Goal: Information Seeking & Learning: Check status

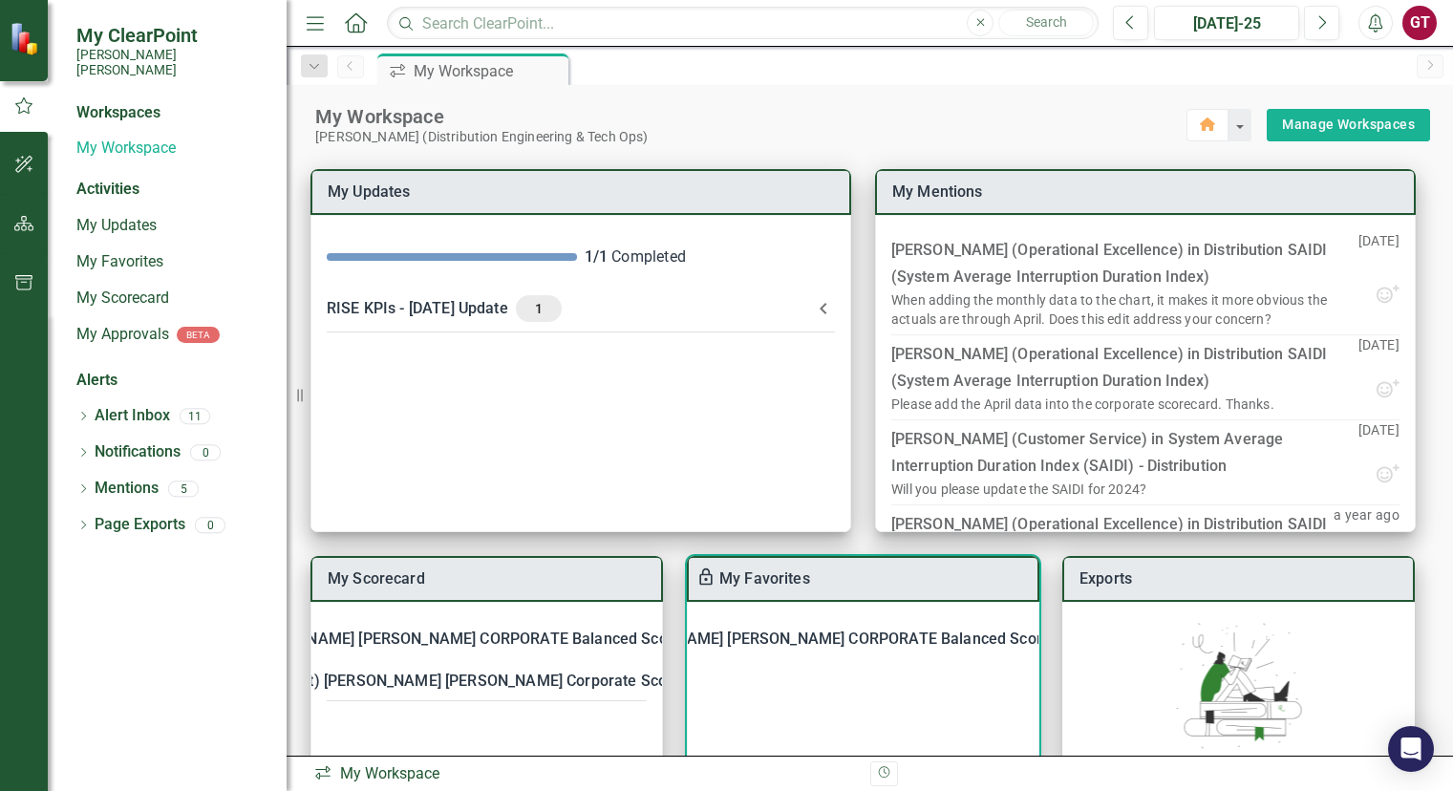
click at [762, 633] on div "[PERSON_NAME] [PERSON_NAME] CORPORATE Balanced Scorecard" at bounding box center [844, 639] width 476 height 27
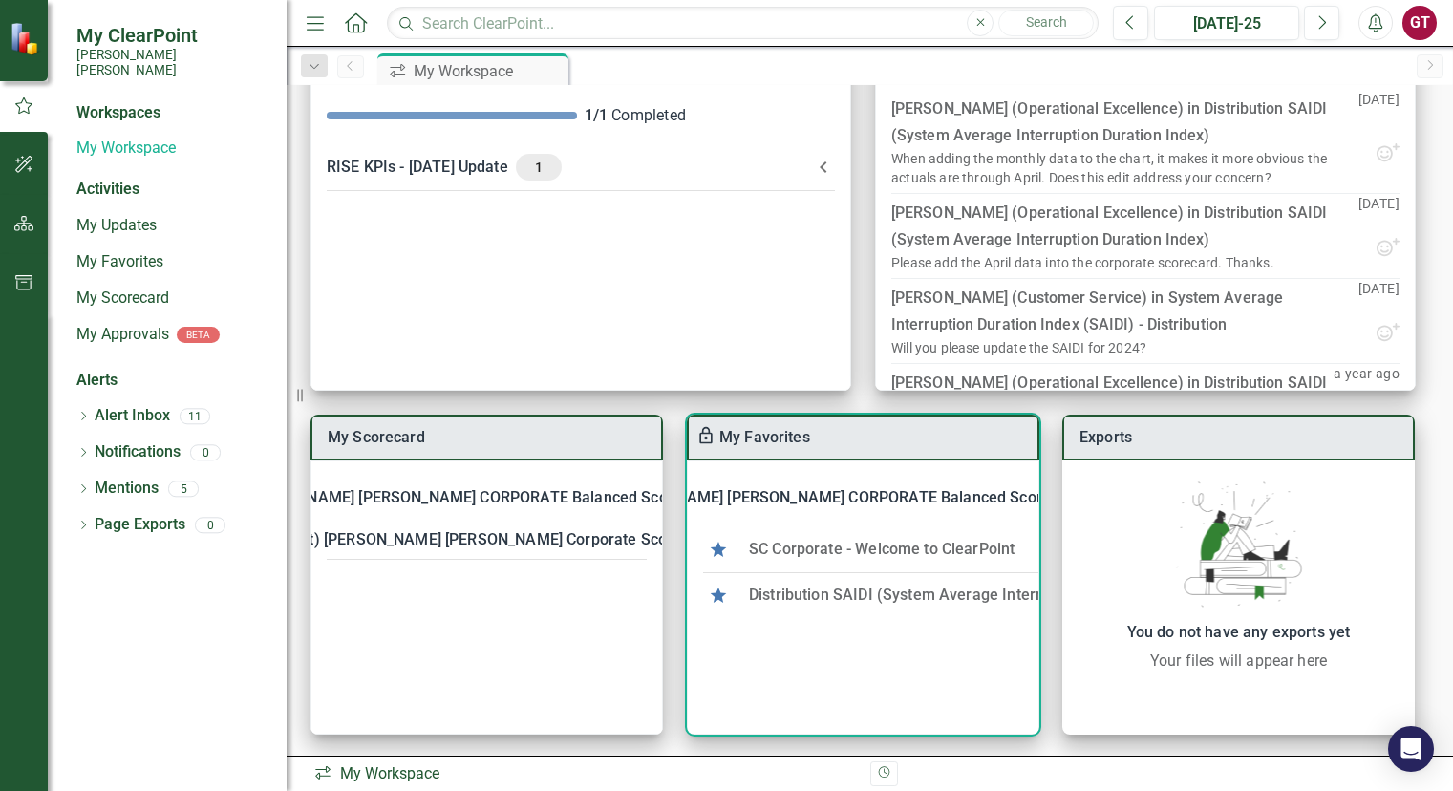
scroll to position [144, 0]
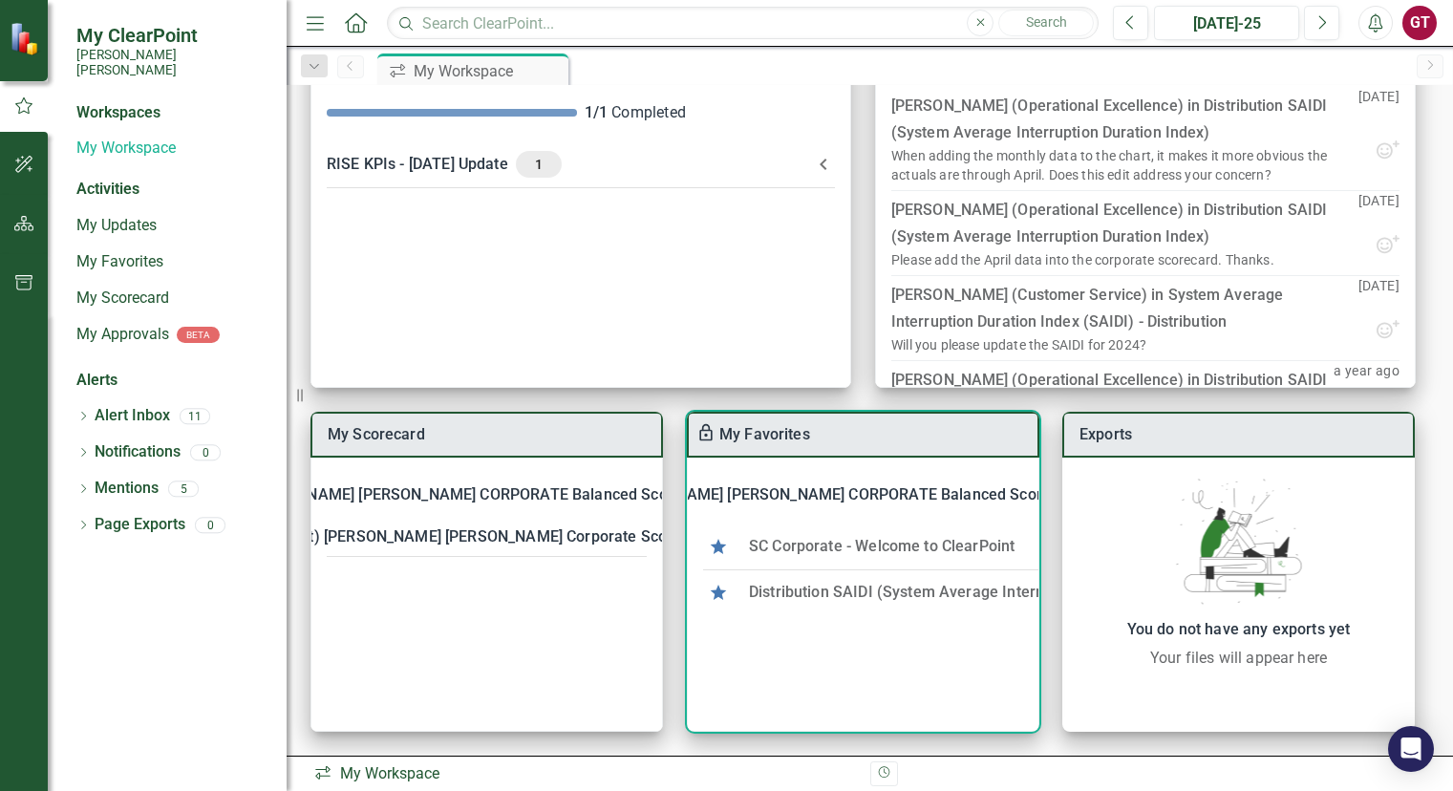
click at [799, 591] on link "Distribution SAIDI (System Average Interruption Duration Index)" at bounding box center [973, 592] width 448 height 18
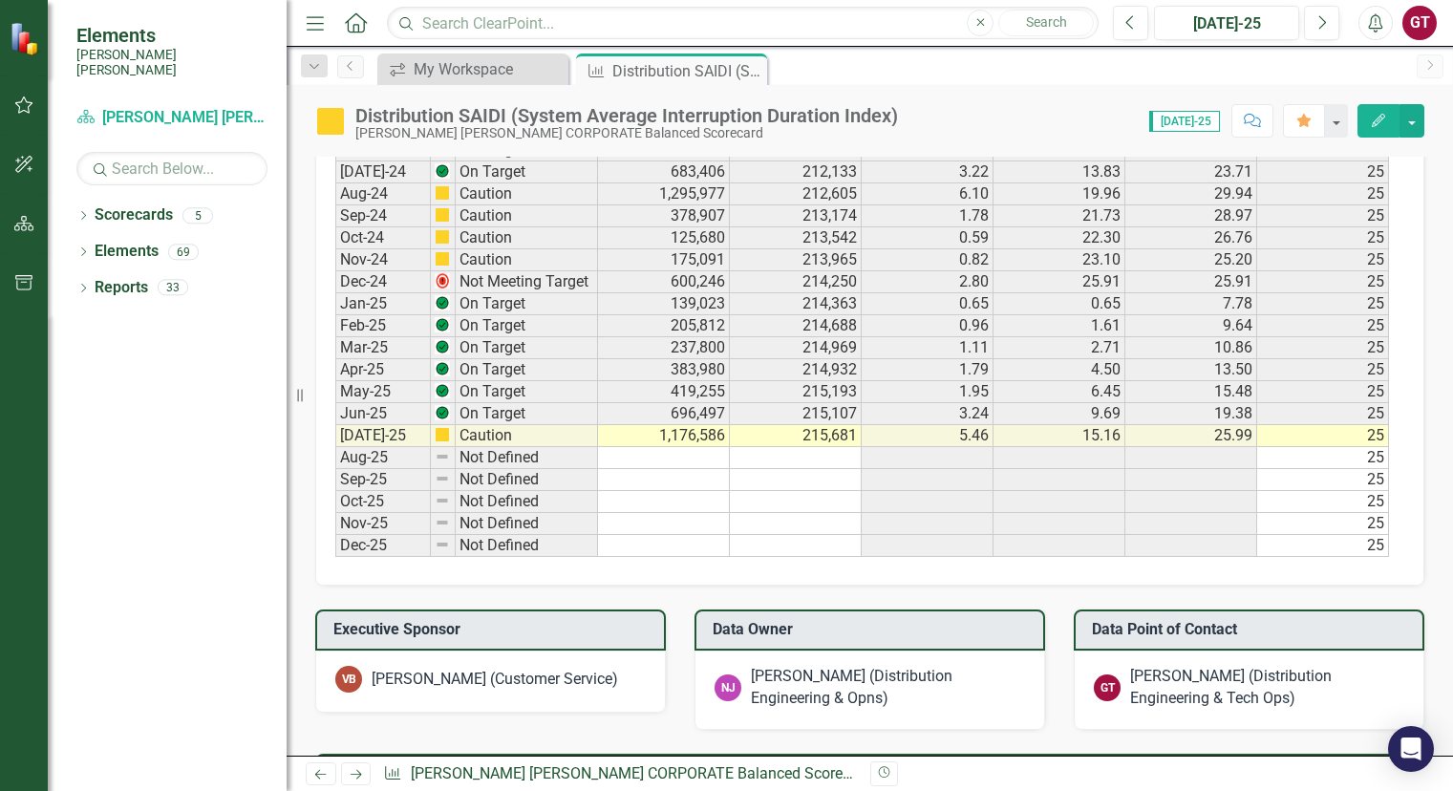
scroll to position [1518, 0]
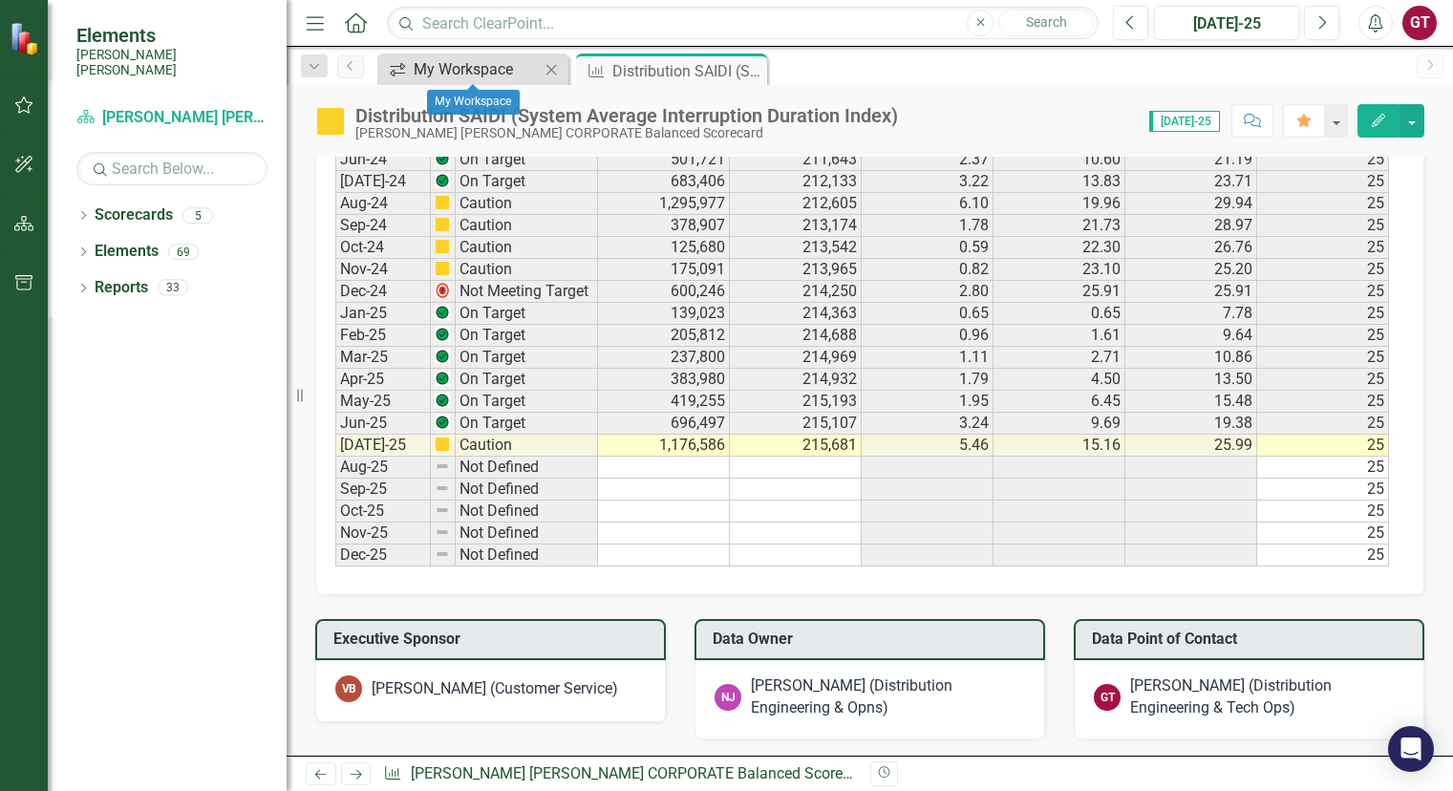
click at [469, 68] on div "My Workspace" at bounding box center [477, 69] width 126 height 24
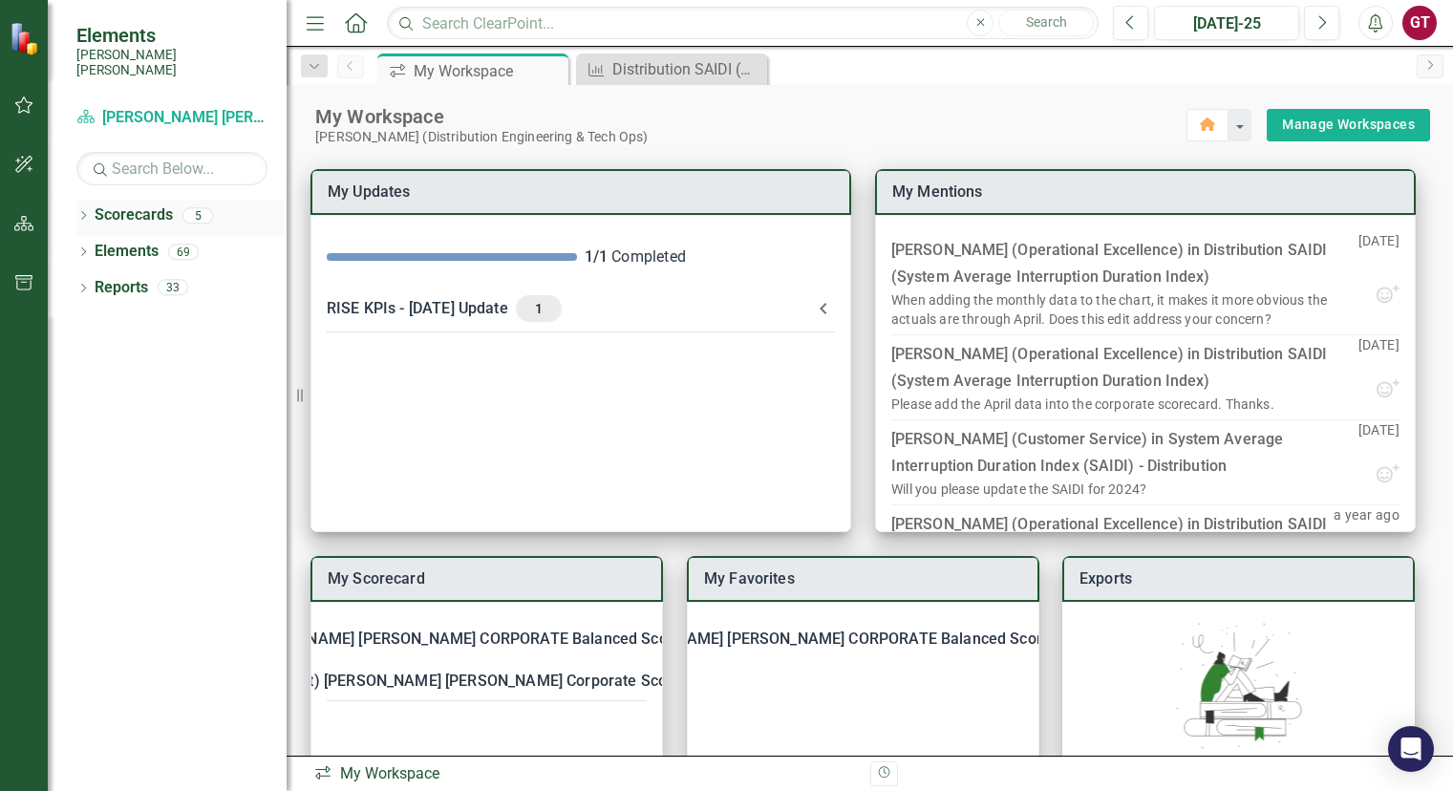
click at [119, 204] on link "Scorecards" at bounding box center [134, 215] width 78 height 22
click at [79, 212] on icon "Dropdown" at bounding box center [82, 217] width 13 height 11
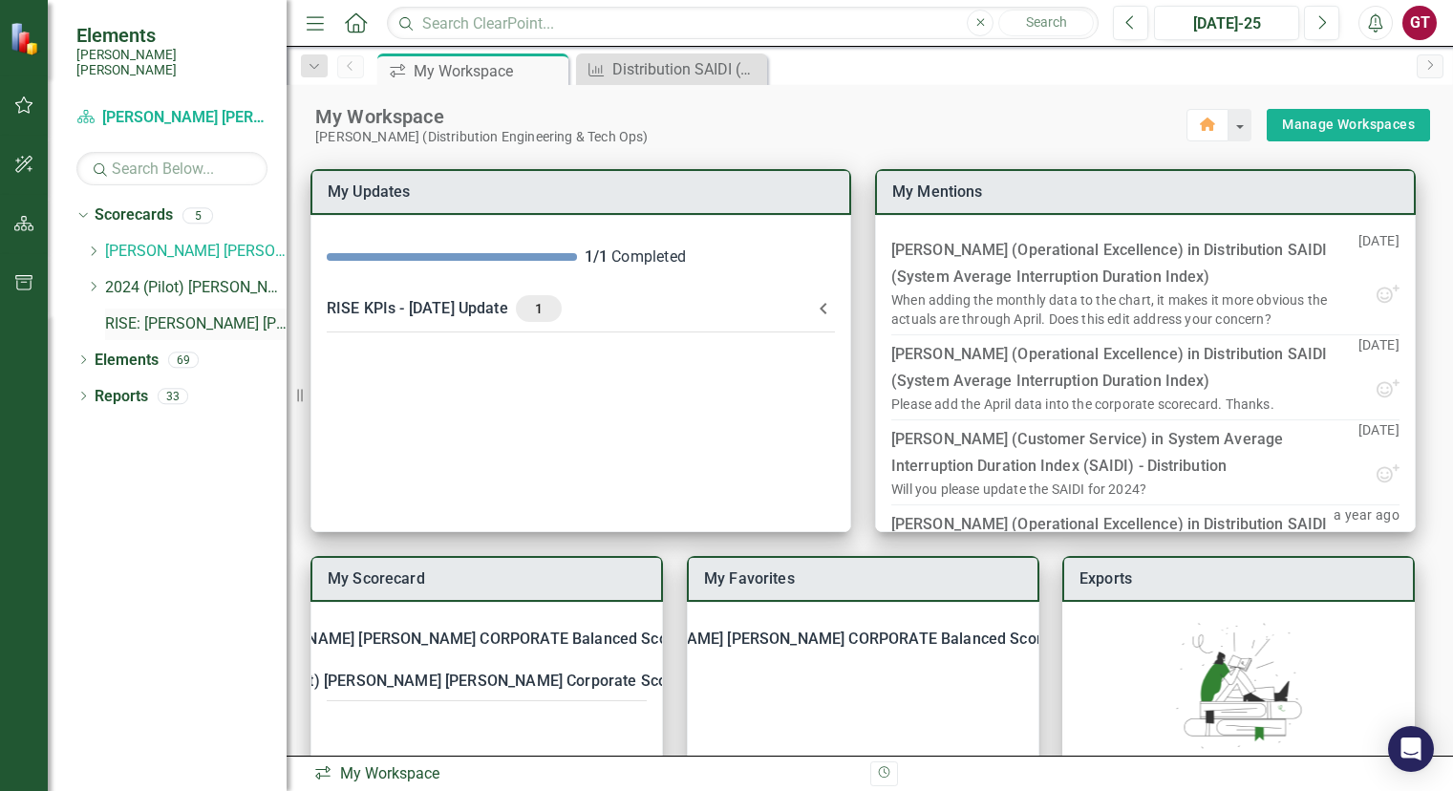
click at [169, 314] on link "RISE: [PERSON_NAME] [PERSON_NAME] Recognizing Innovation, Safety and Excellence" at bounding box center [196, 324] width 182 height 22
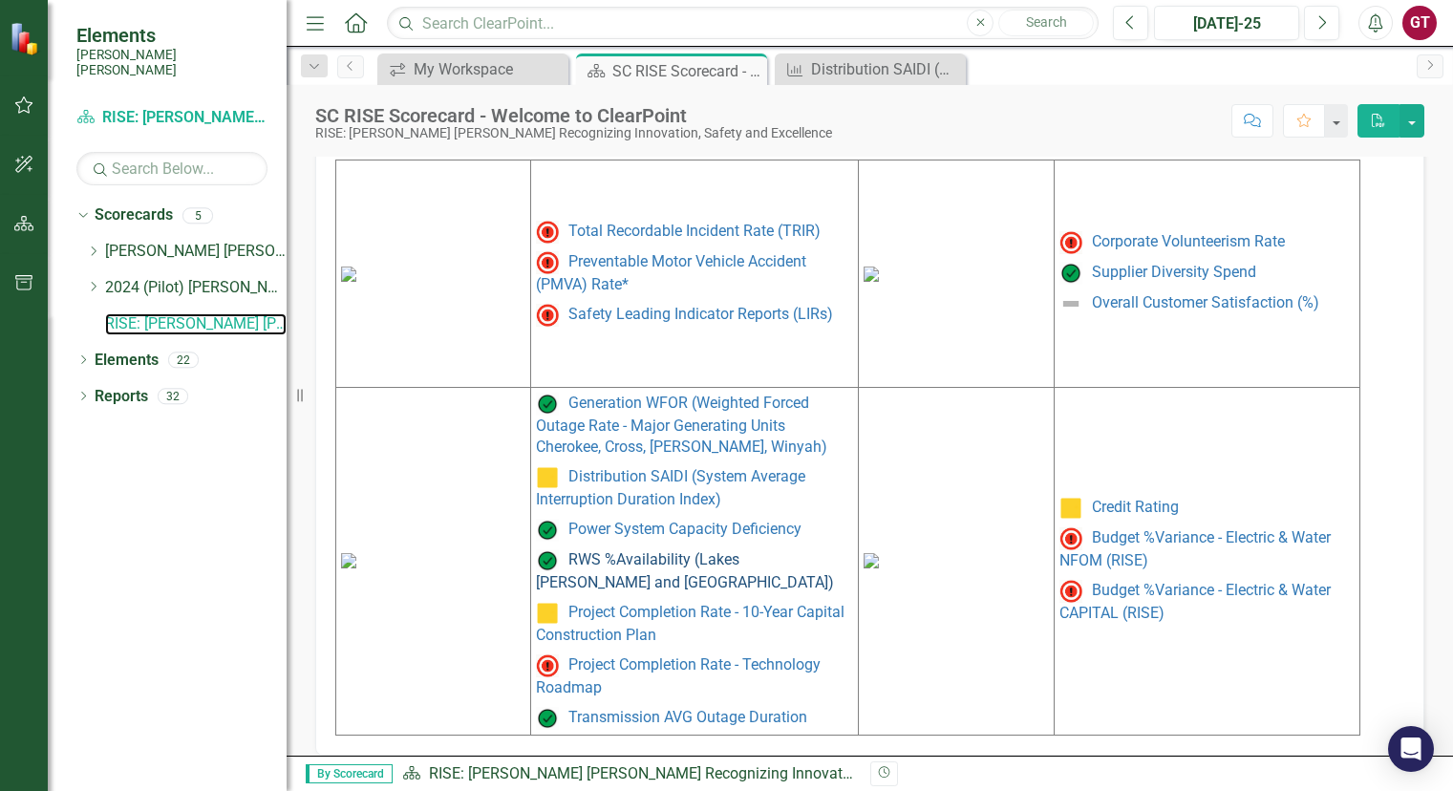
scroll to position [975, 0]
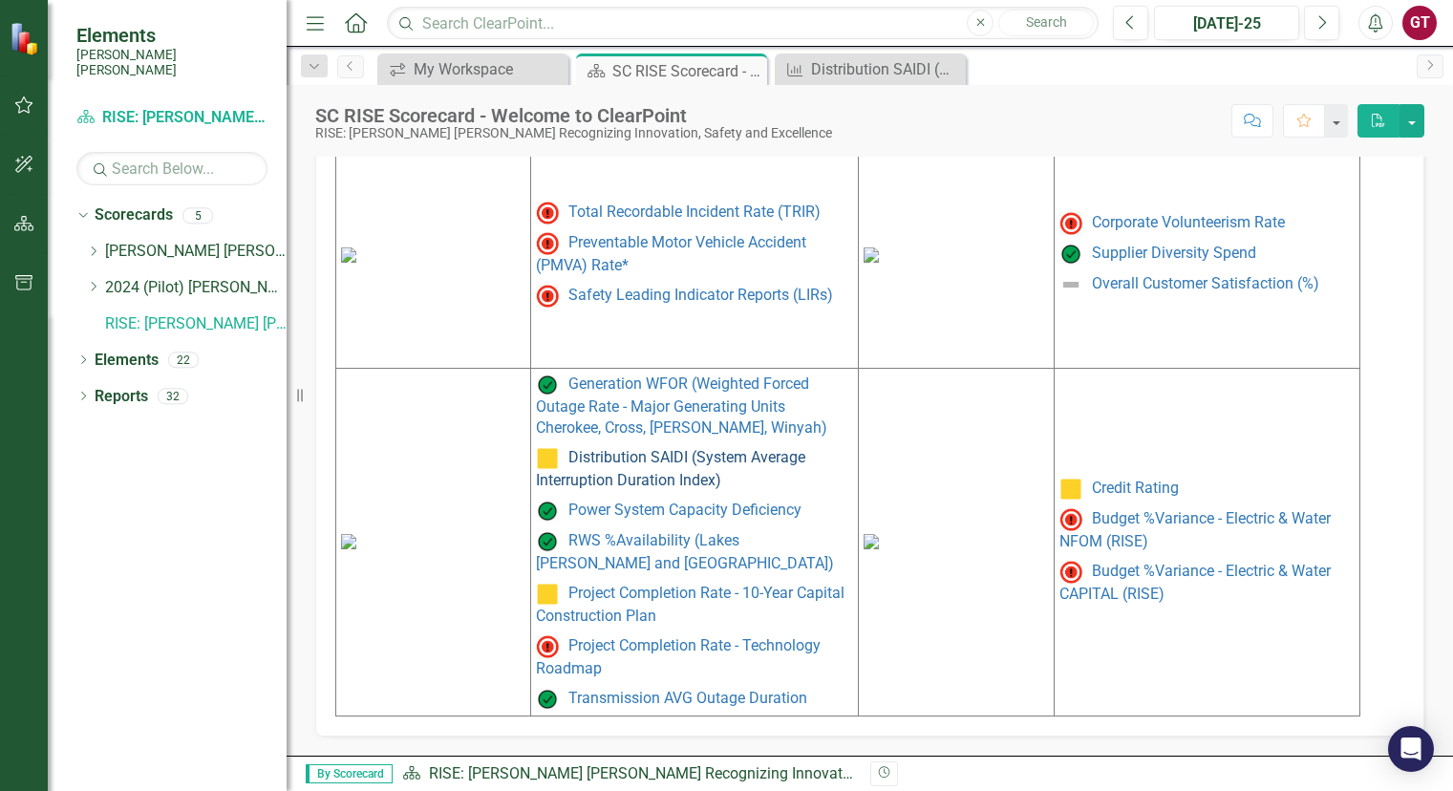
click at [721, 466] on link "Distribution SAIDI (System Average Interruption Duration Index)" at bounding box center [670, 468] width 269 height 41
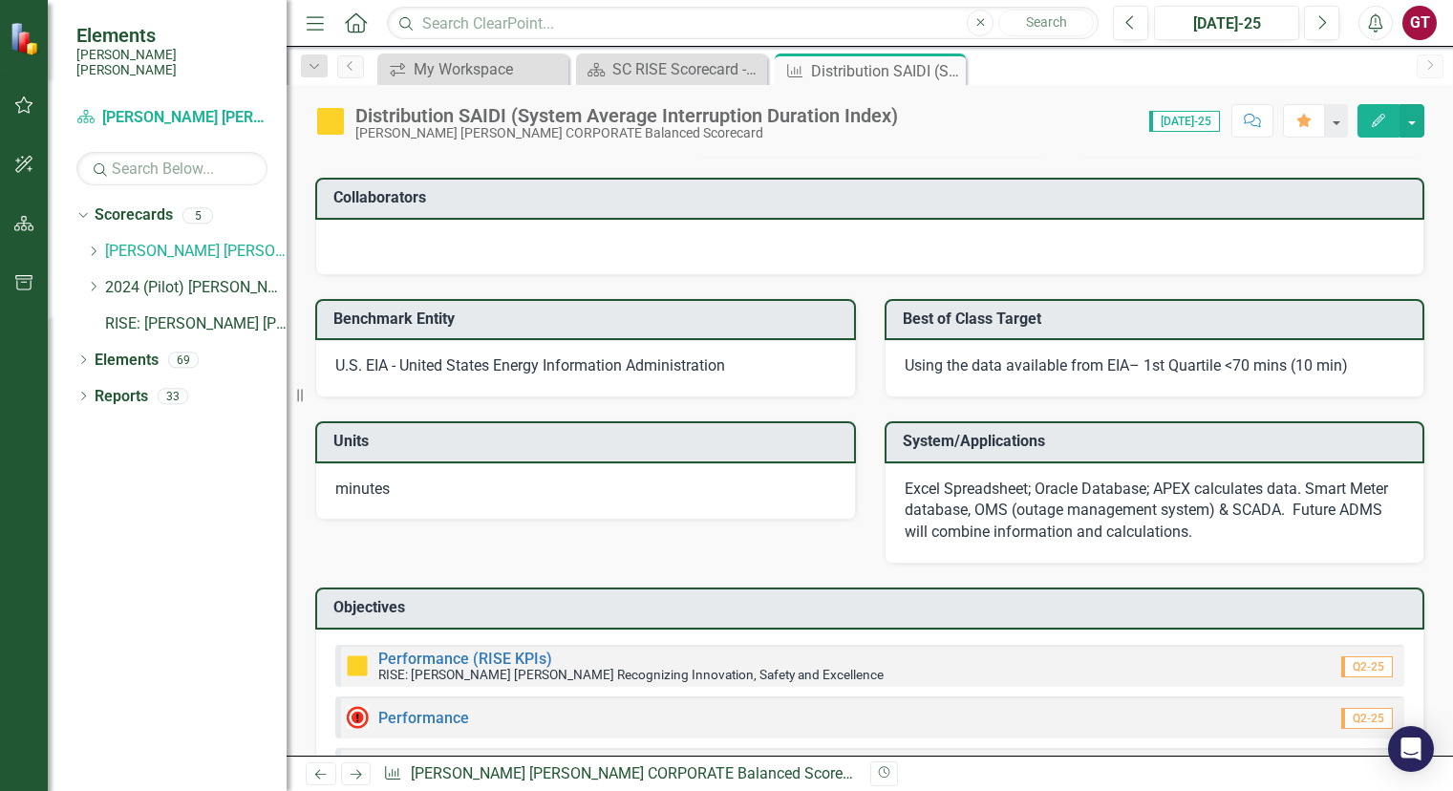
scroll to position [2187, 0]
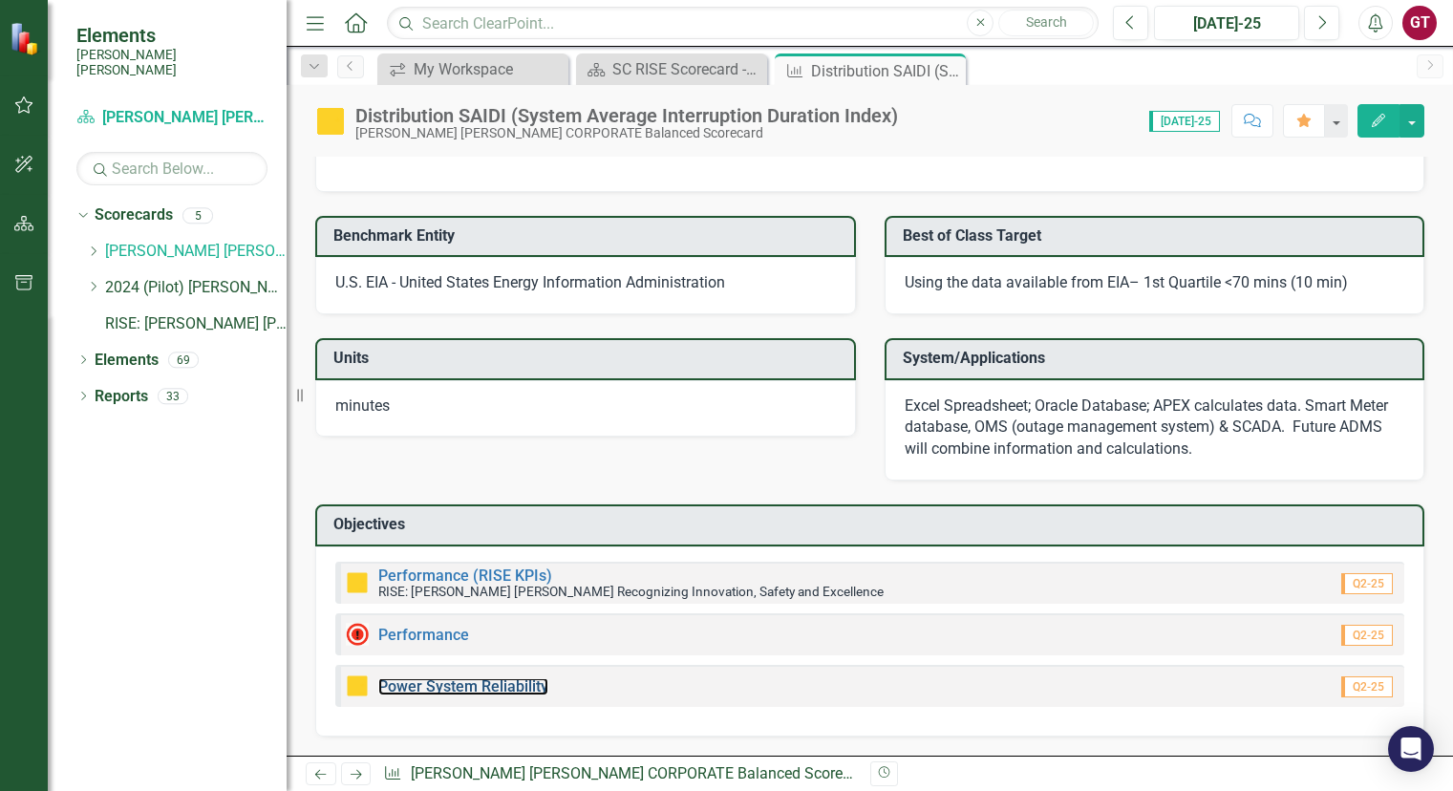
click at [526, 696] on div "Power System Reliability" at bounding box center [447, 686] width 203 height 23
click at [524, 686] on link "Power System Reliability" at bounding box center [463, 686] width 170 height 18
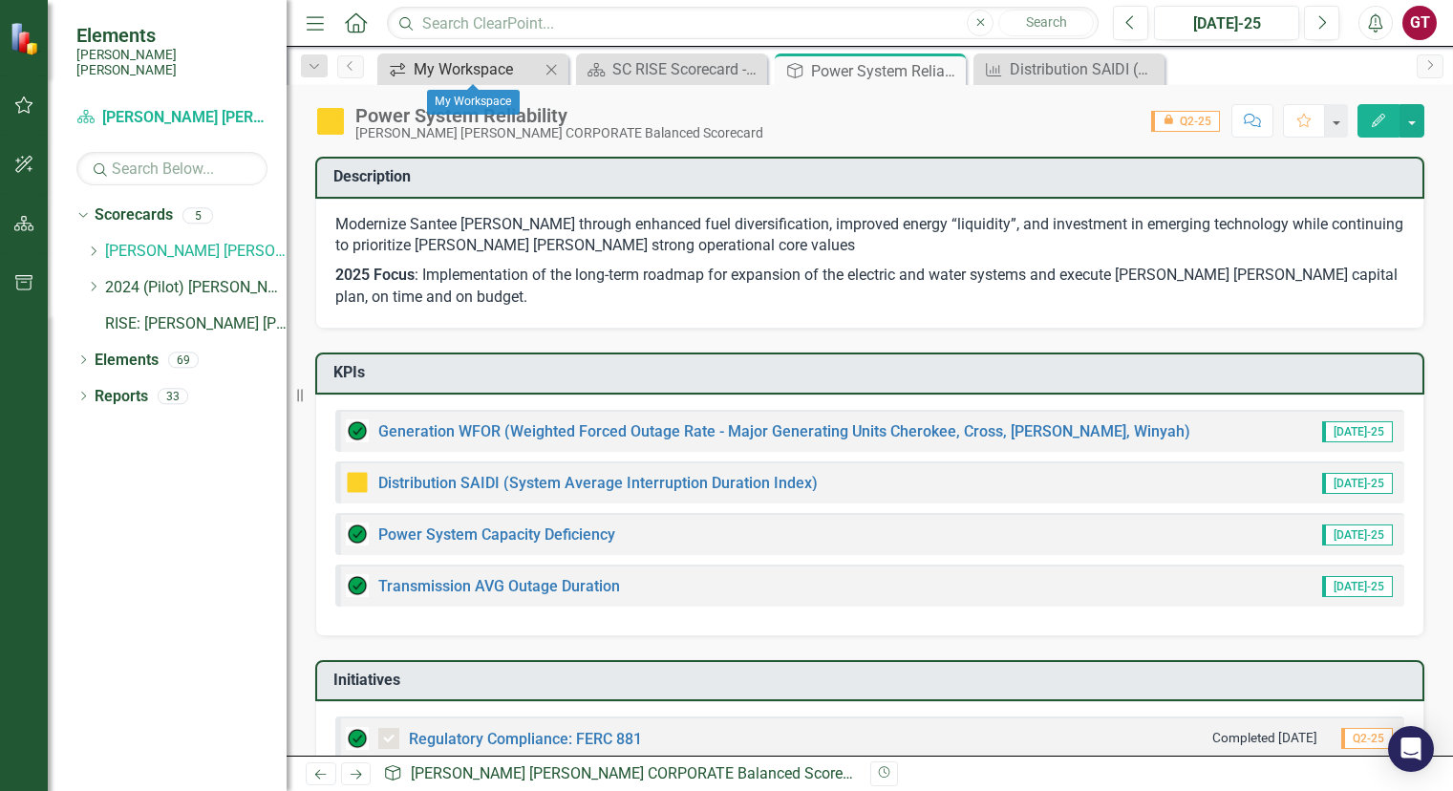
click at [473, 66] on div "My Workspace" at bounding box center [477, 69] width 126 height 24
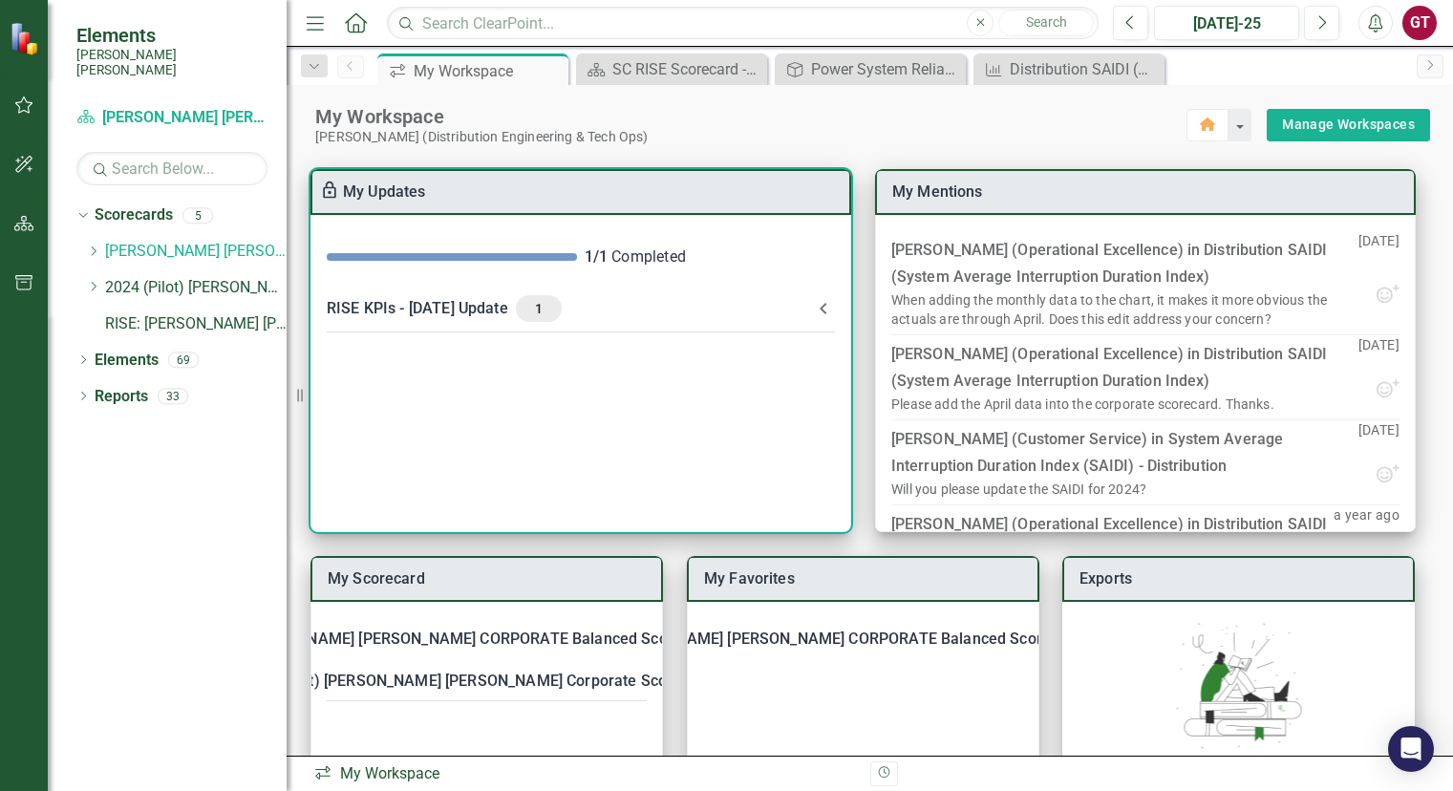
click at [823, 311] on icon at bounding box center [823, 308] width 7 height 11
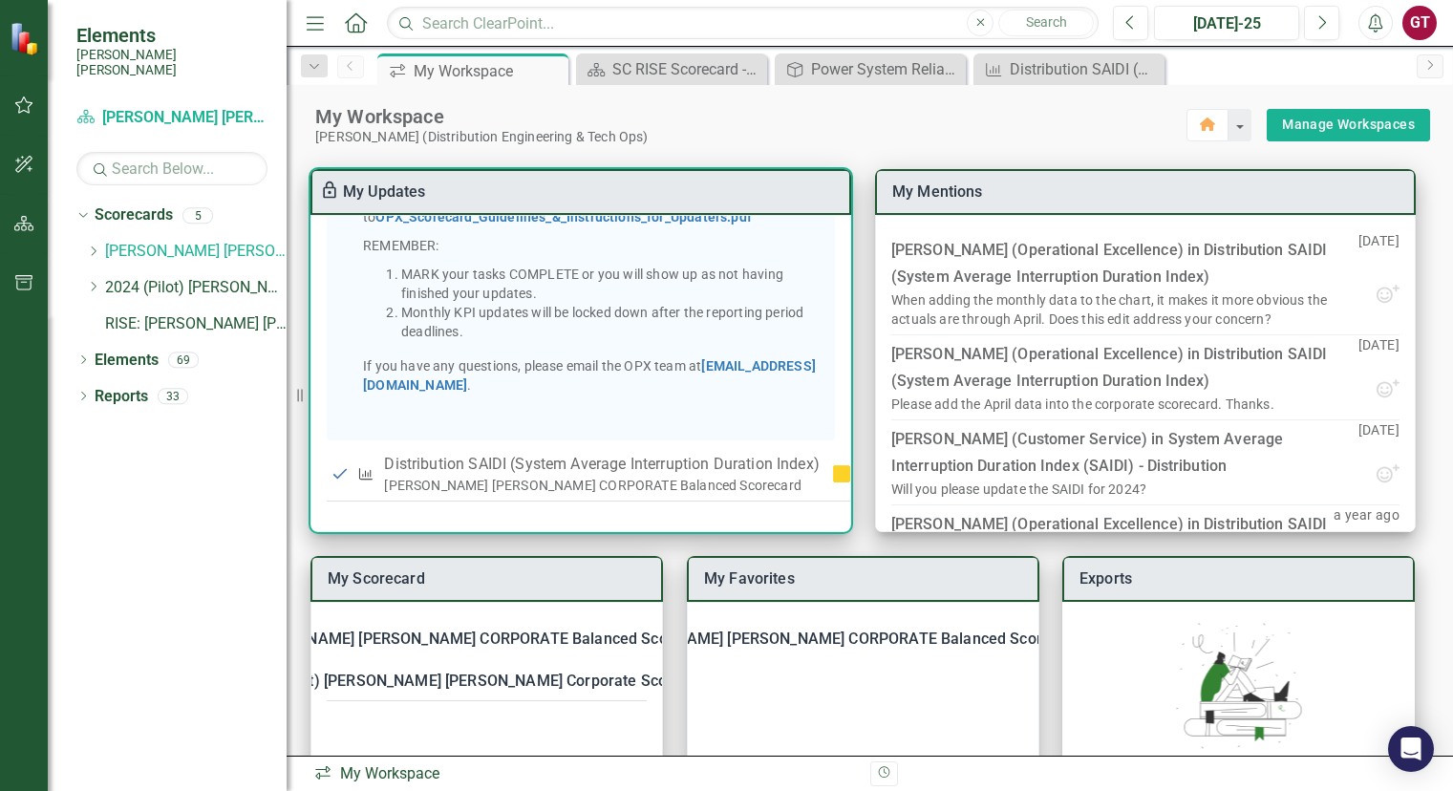
scroll to position [409, 0]
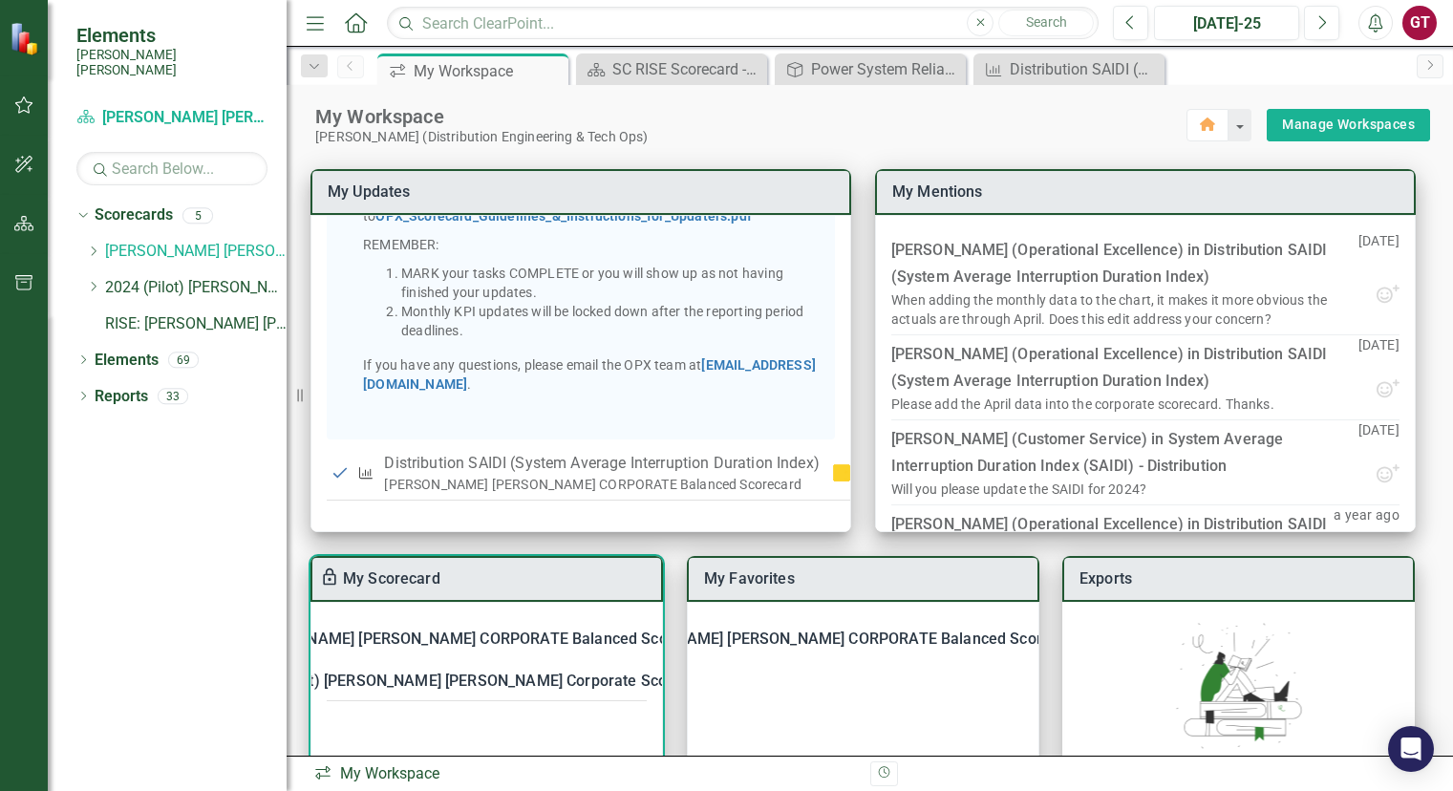
click at [435, 635] on div "[PERSON_NAME] [PERSON_NAME] CORPORATE Balanced Scorecard" at bounding box center [475, 639] width 476 height 27
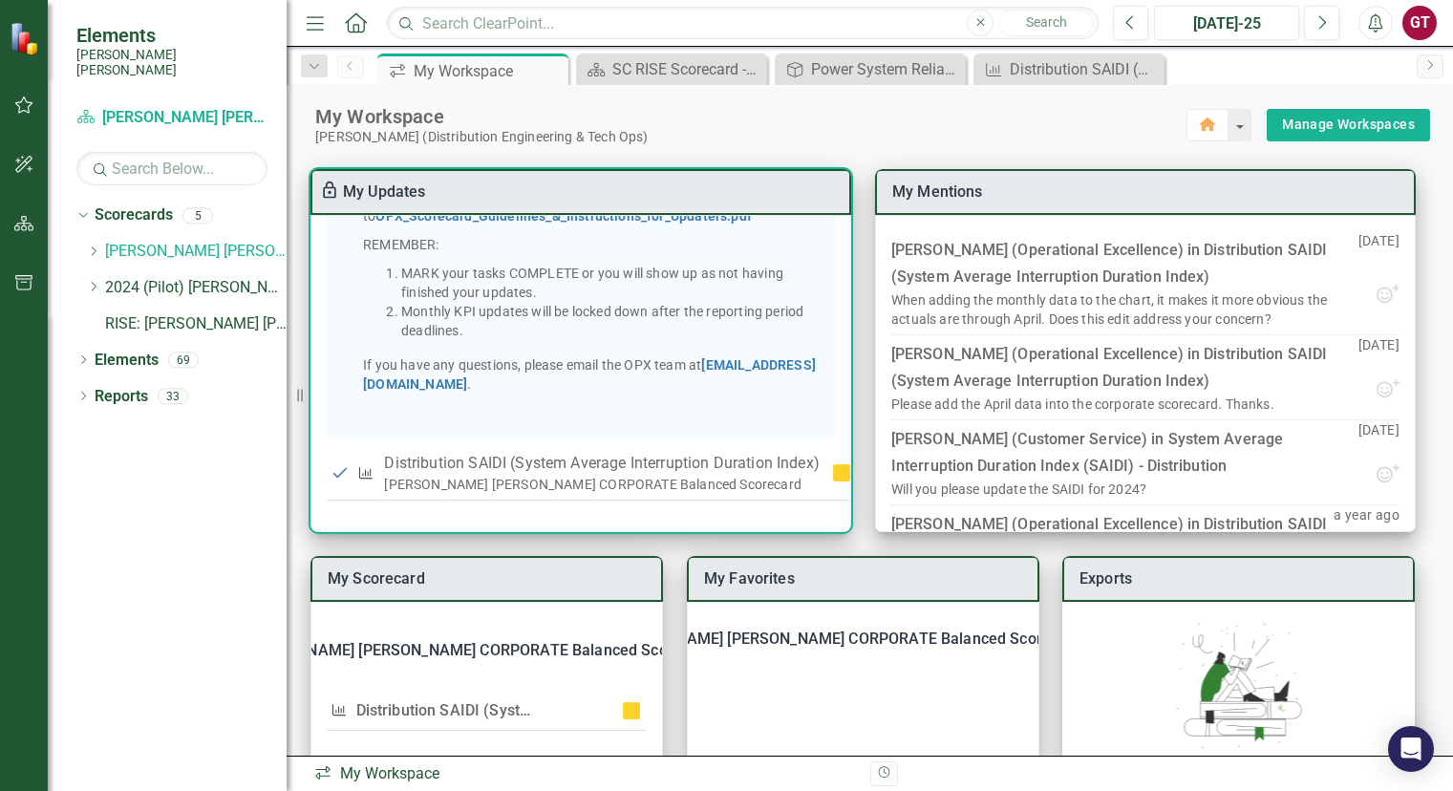
scroll to position [27, 0]
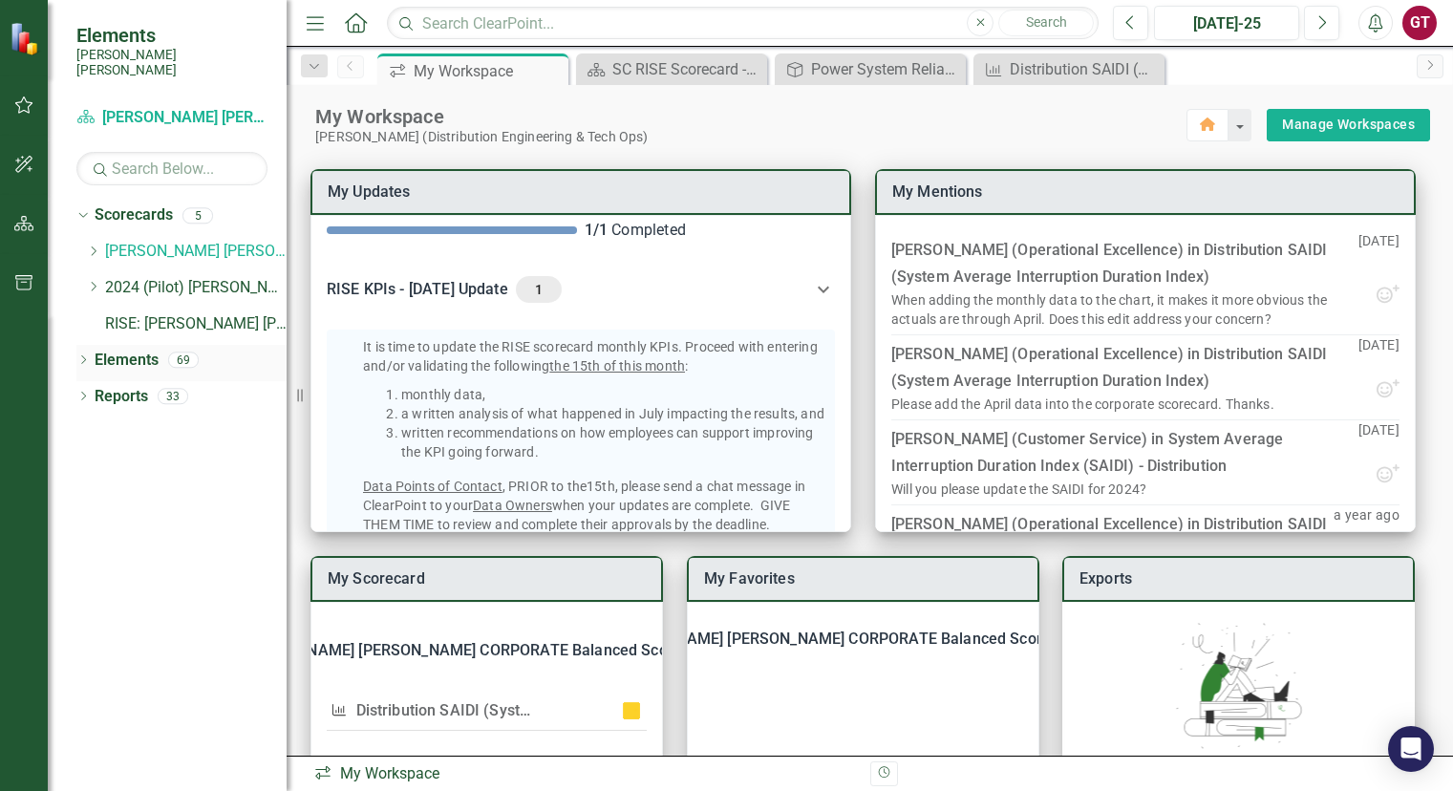
drag, startPoint x: 109, startPoint y: 344, endPoint x: 82, endPoint y: 353, distance: 28.1
click at [109, 350] on link "Elements" at bounding box center [127, 361] width 64 height 22
click at [82, 356] on icon "Dropdown" at bounding box center [82, 361] width 13 height 11
click at [96, 428] on icon at bounding box center [93, 432] width 5 height 9
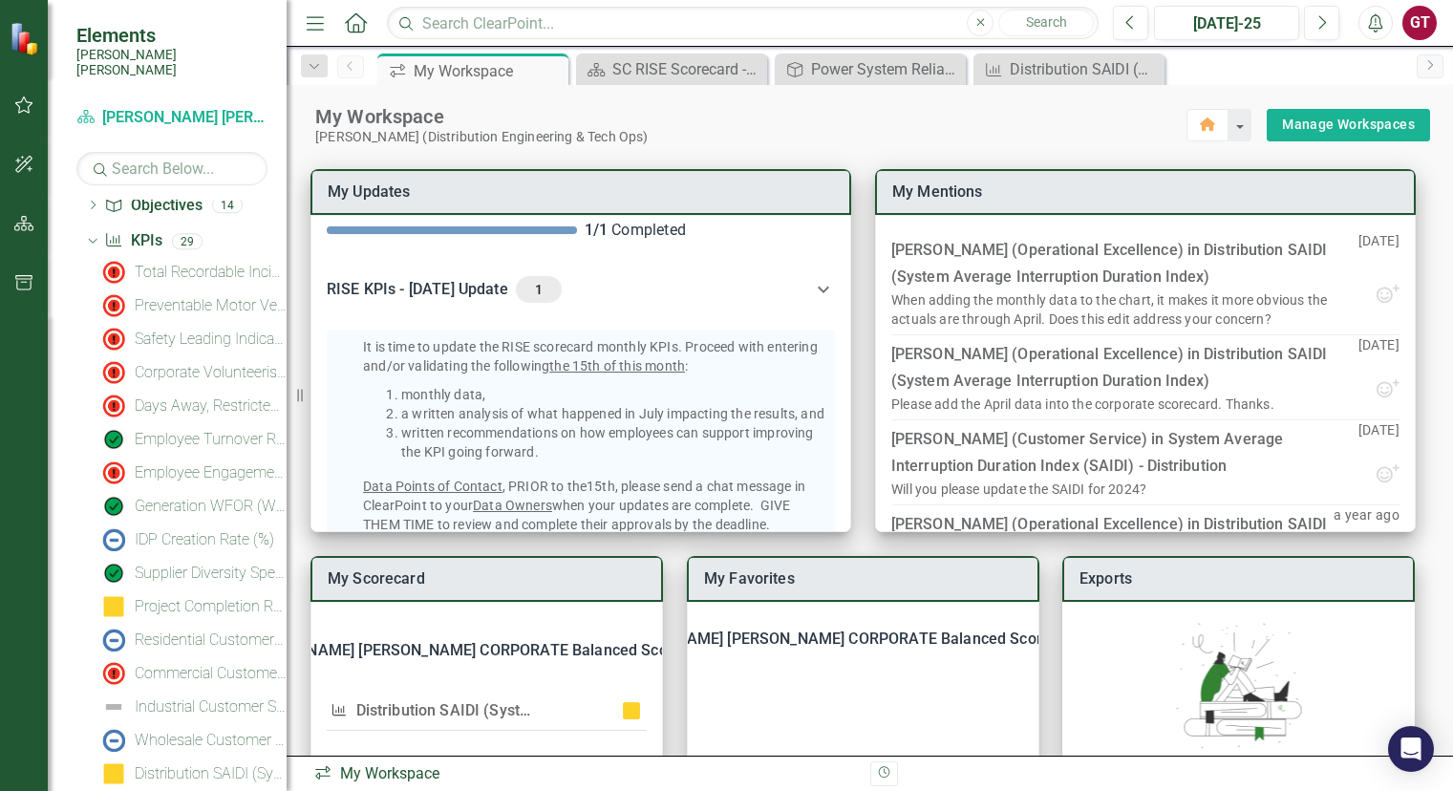
scroll to position [478, 0]
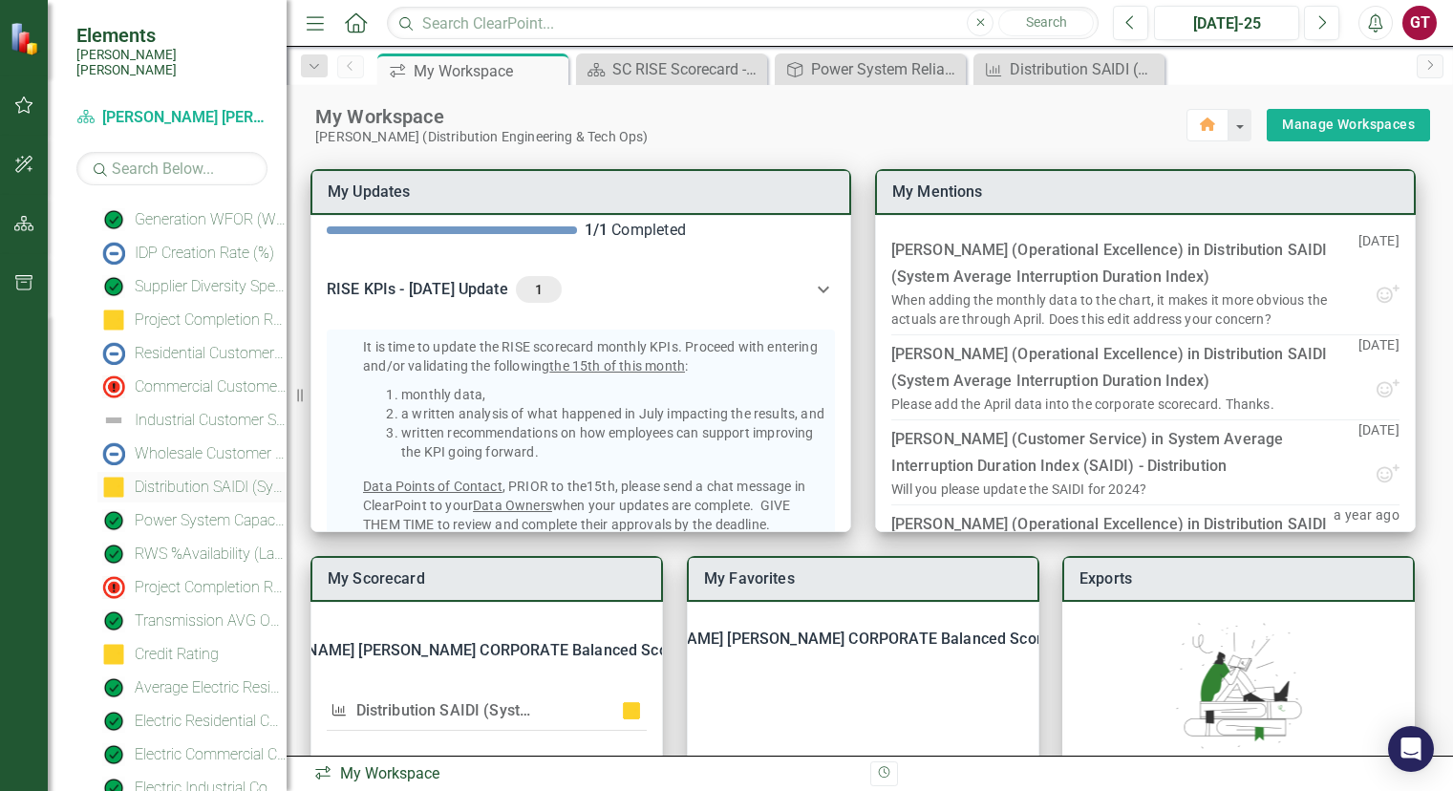
click at [168, 479] on div "Distribution SAIDI (System Average Interruption Duration Index)" at bounding box center [211, 487] width 152 height 17
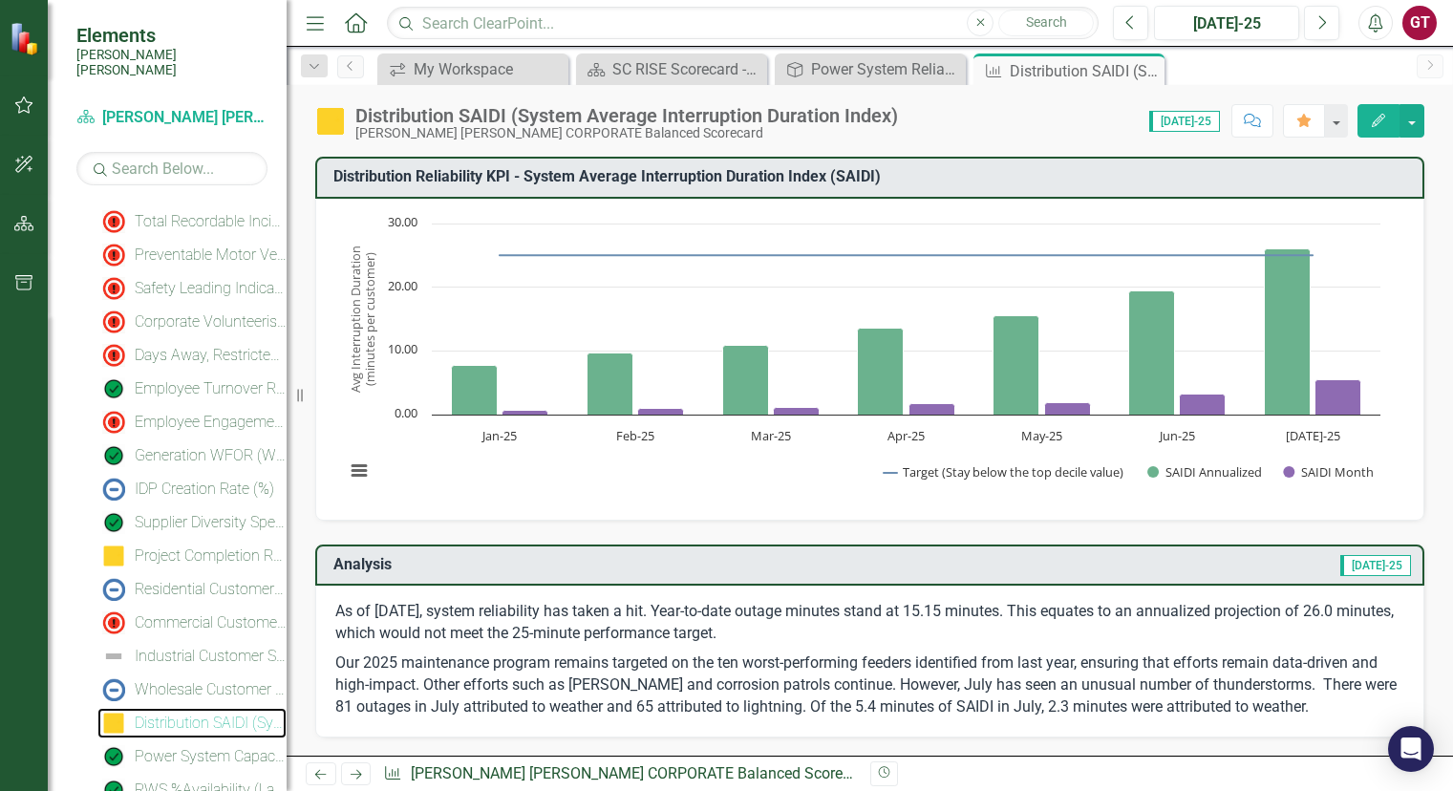
scroll to position [174, 0]
